Goal: Task Accomplishment & Management: Manage account settings

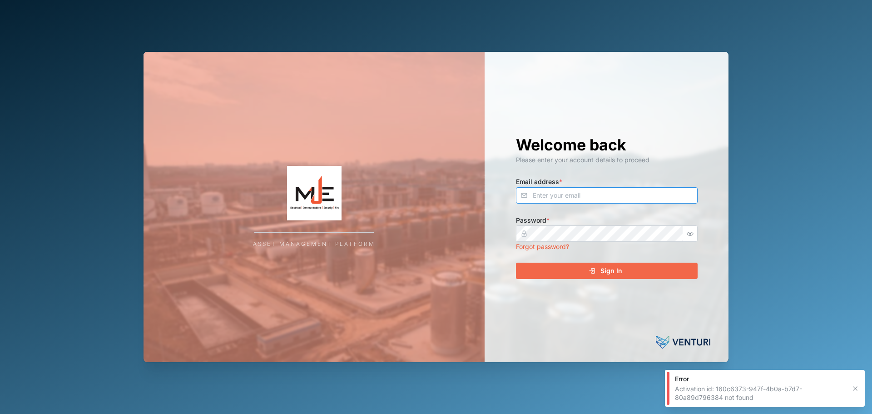
click at [592, 199] on input "Email address *" at bounding box center [607, 195] width 182 height 16
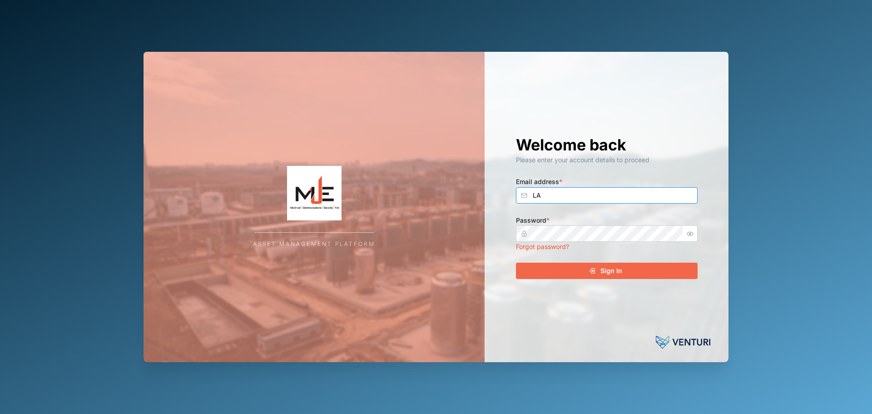
type input "L"
type input "[EMAIL_ADDRESS][DOMAIN_NAME]"
click at [516, 263] on button "Sign In" at bounding box center [607, 271] width 182 height 16
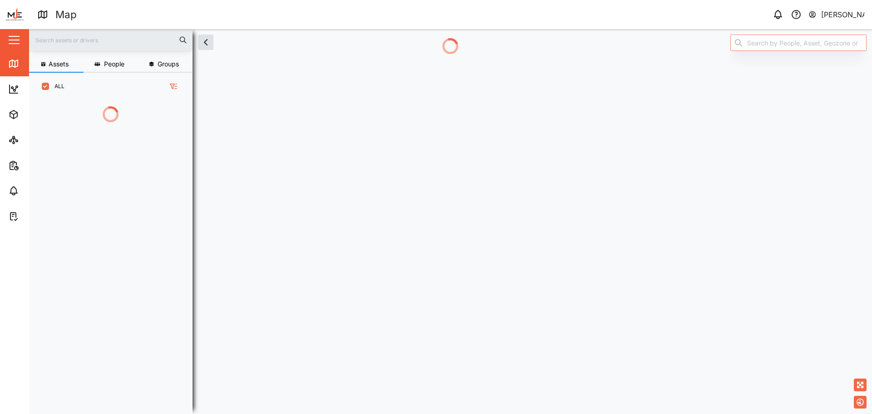
scroll to position [302, 142]
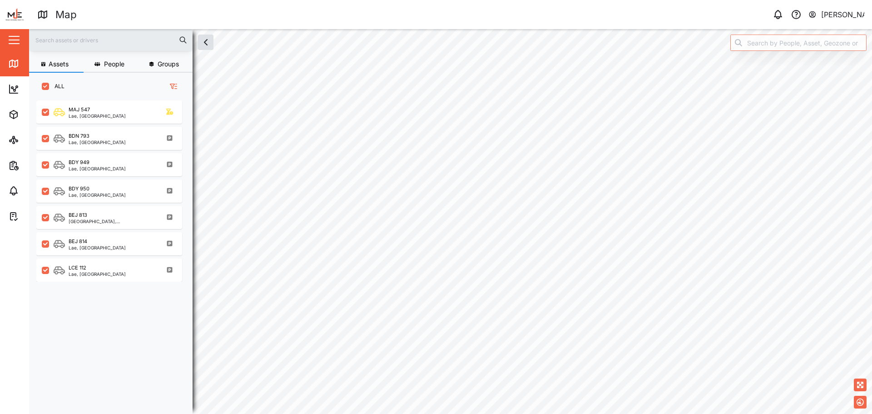
click at [838, 12] on div "[PERSON_NAME]" at bounding box center [843, 14] width 44 height 11
click at [784, 57] on div "Sign Out" at bounding box center [808, 58] width 98 height 11
